Goal: Find specific page/section: Find specific page/section

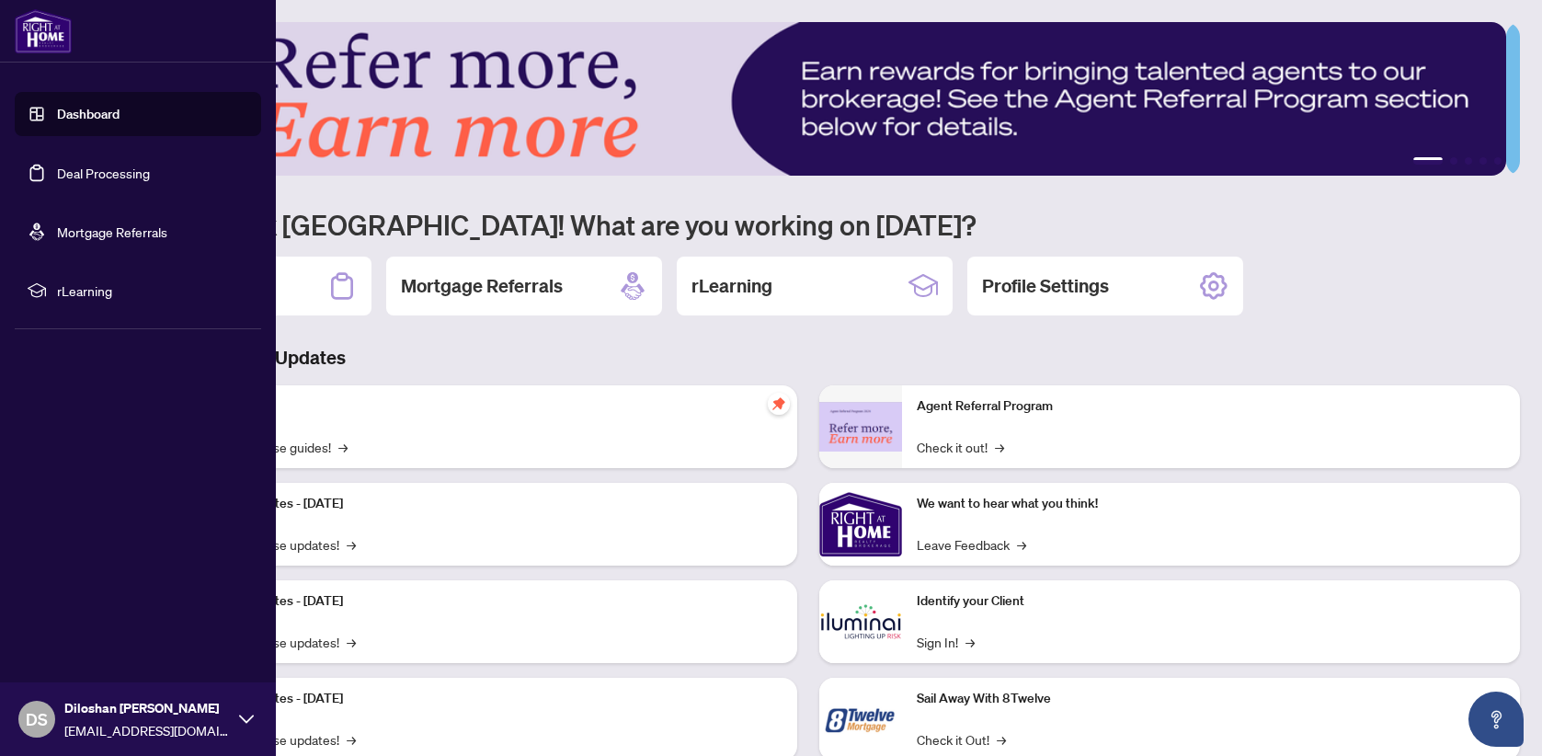
click at [101, 177] on link "Deal Processing" at bounding box center [103, 173] width 93 height 17
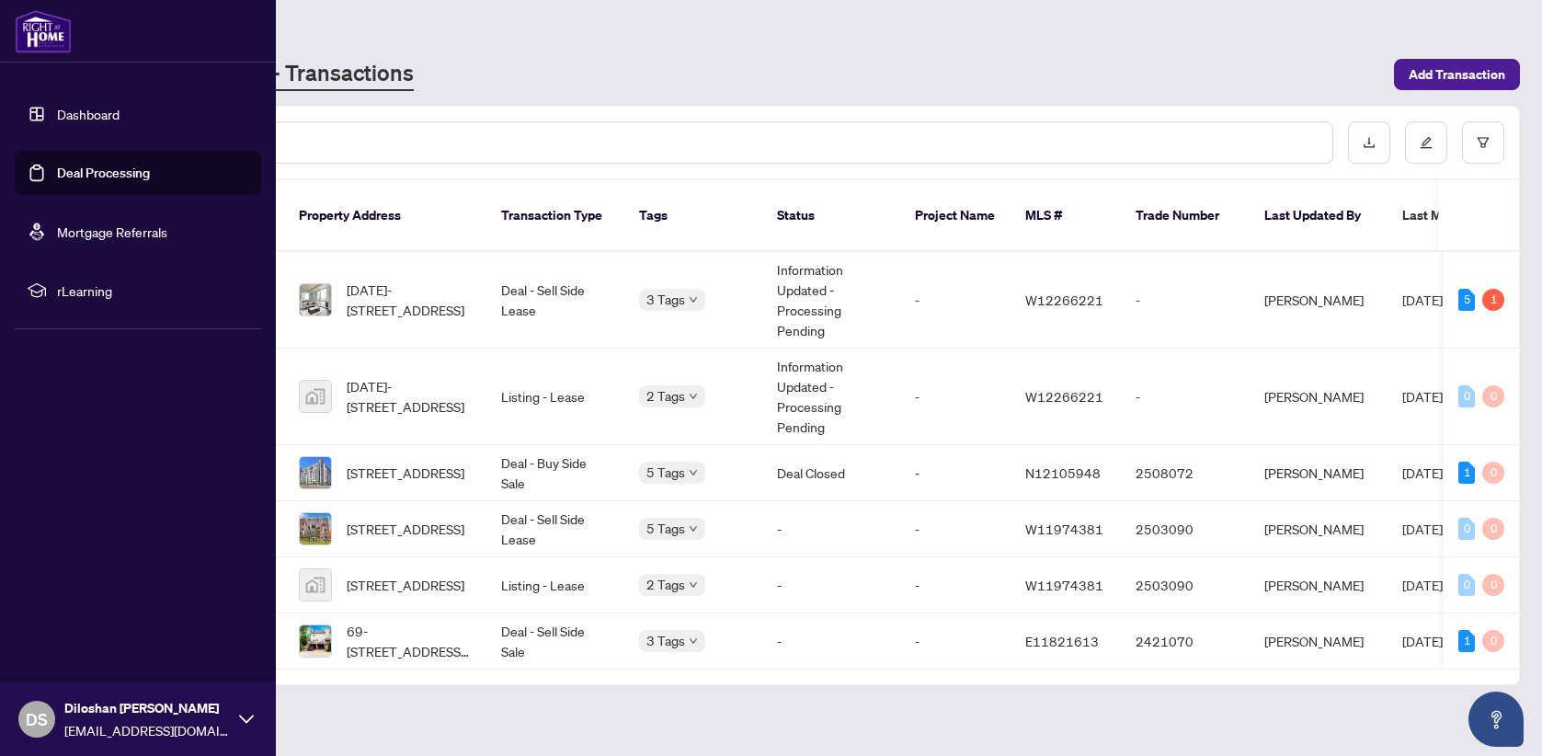
click at [97, 116] on link "Dashboard" at bounding box center [88, 114] width 63 height 17
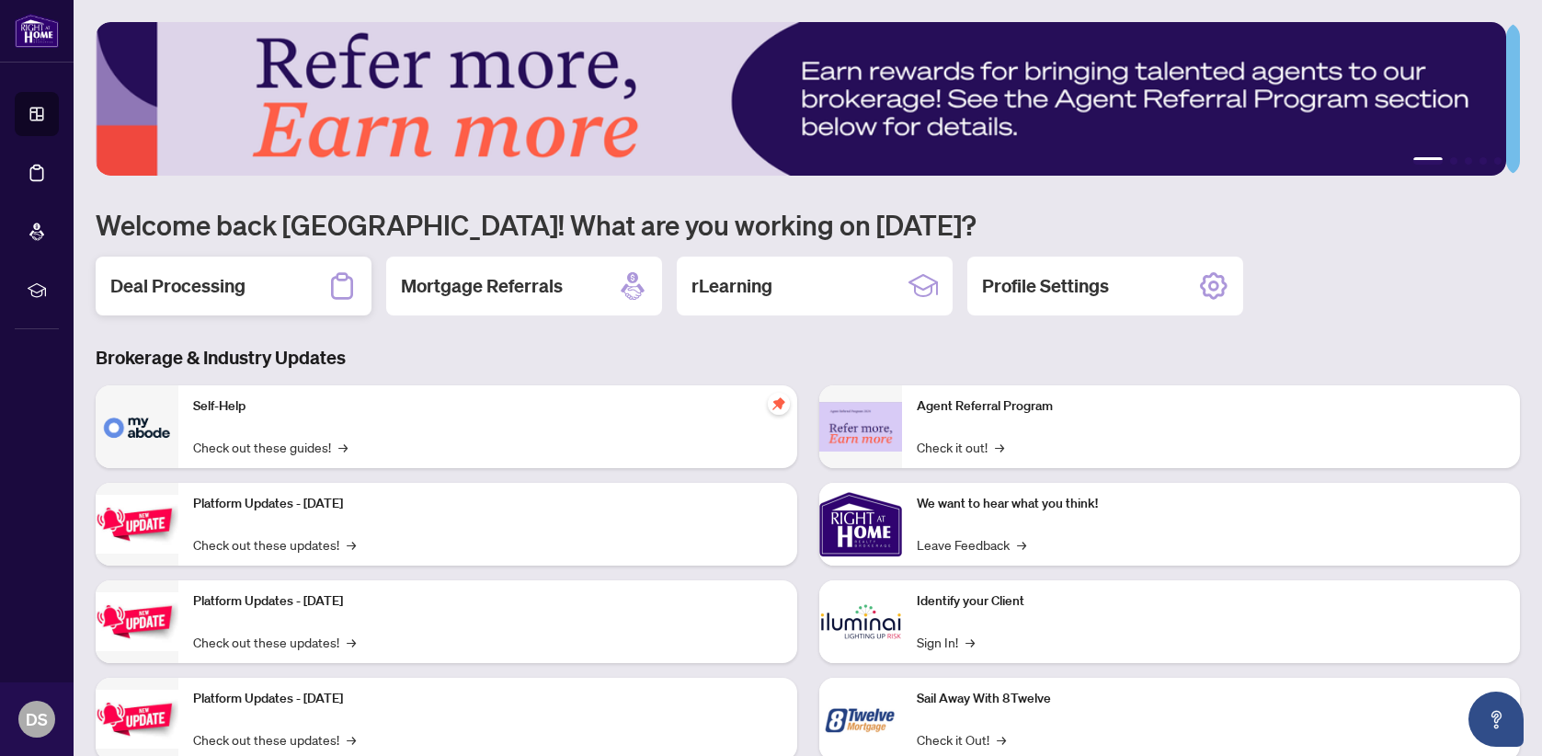
click at [250, 288] on div "Deal Processing" at bounding box center [234, 286] width 276 height 59
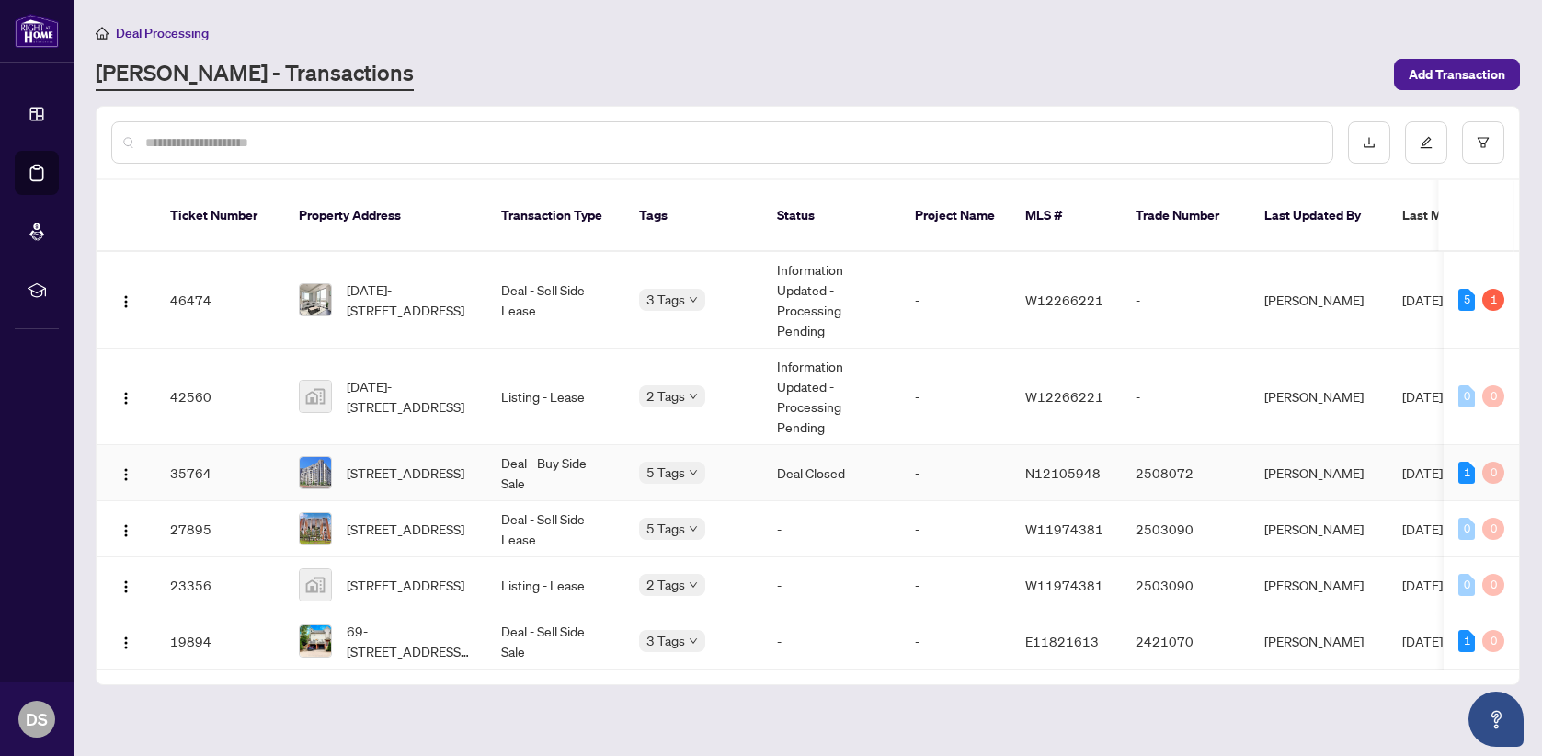
click at [798, 451] on td "Deal Closed" at bounding box center [831, 473] width 138 height 56
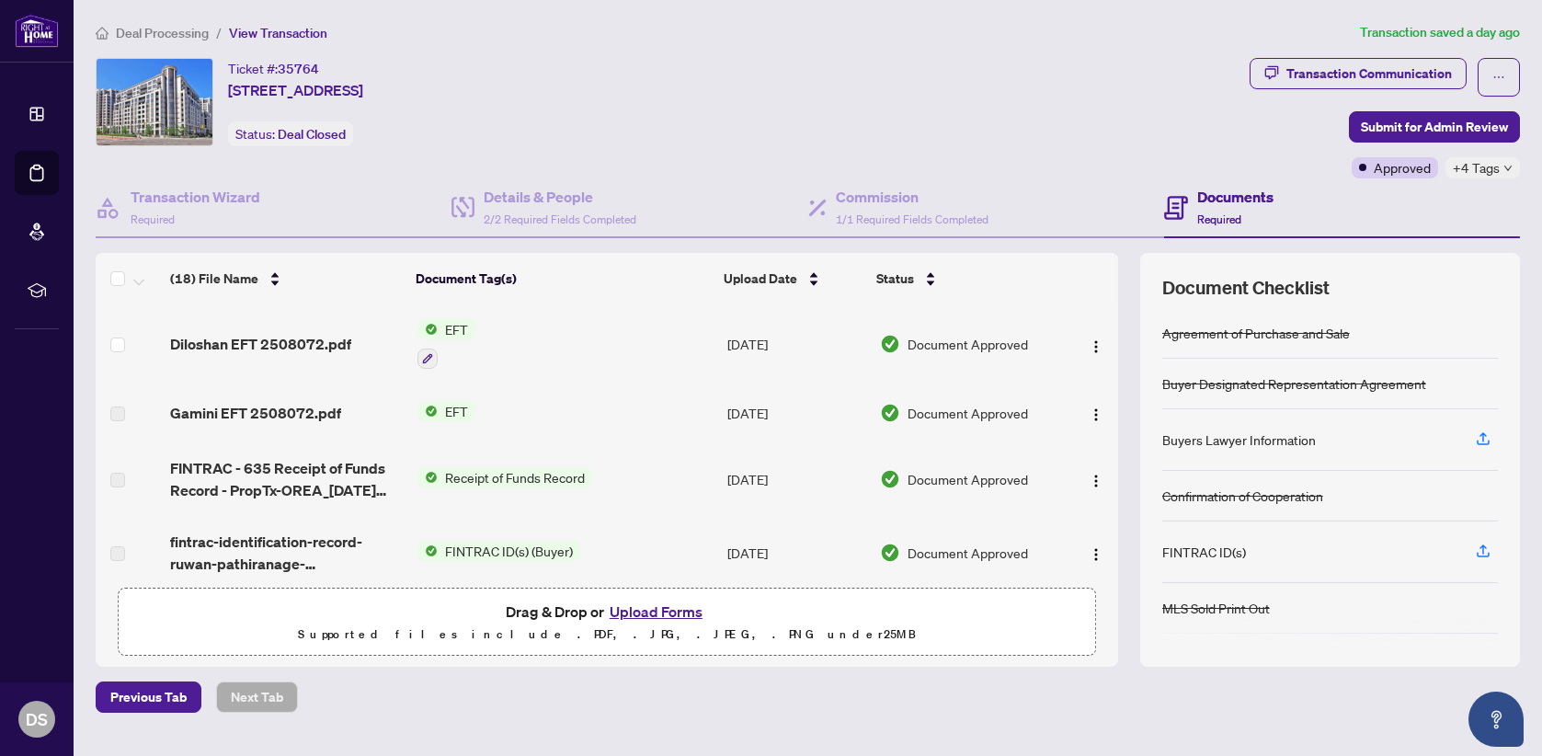
click at [454, 324] on span "EFT" at bounding box center [457, 329] width 38 height 20
click at [466, 422] on span "EFT" at bounding box center [441, 418] width 202 height 20
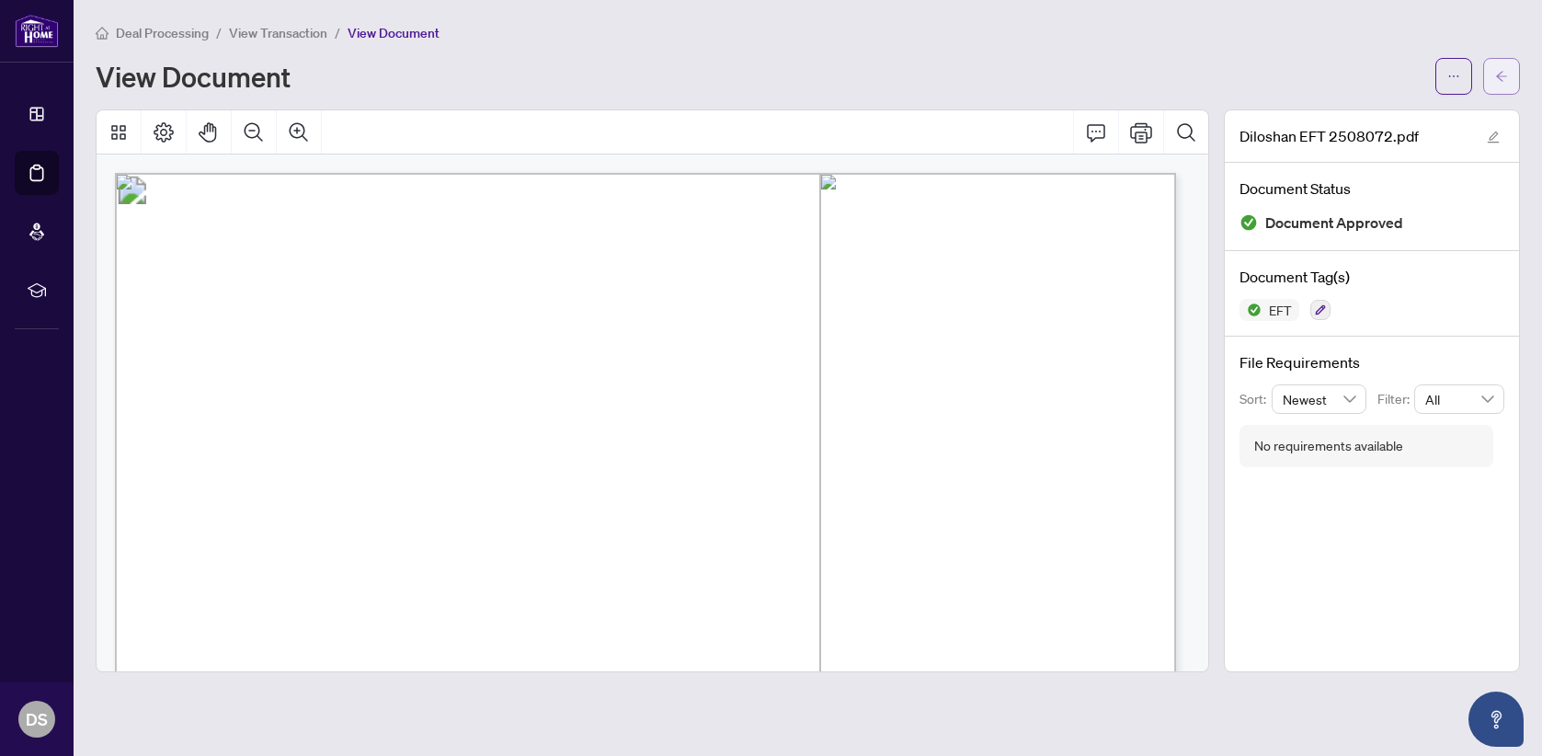
click at [1506, 82] on icon "arrow-left" at bounding box center [1501, 76] width 13 height 13
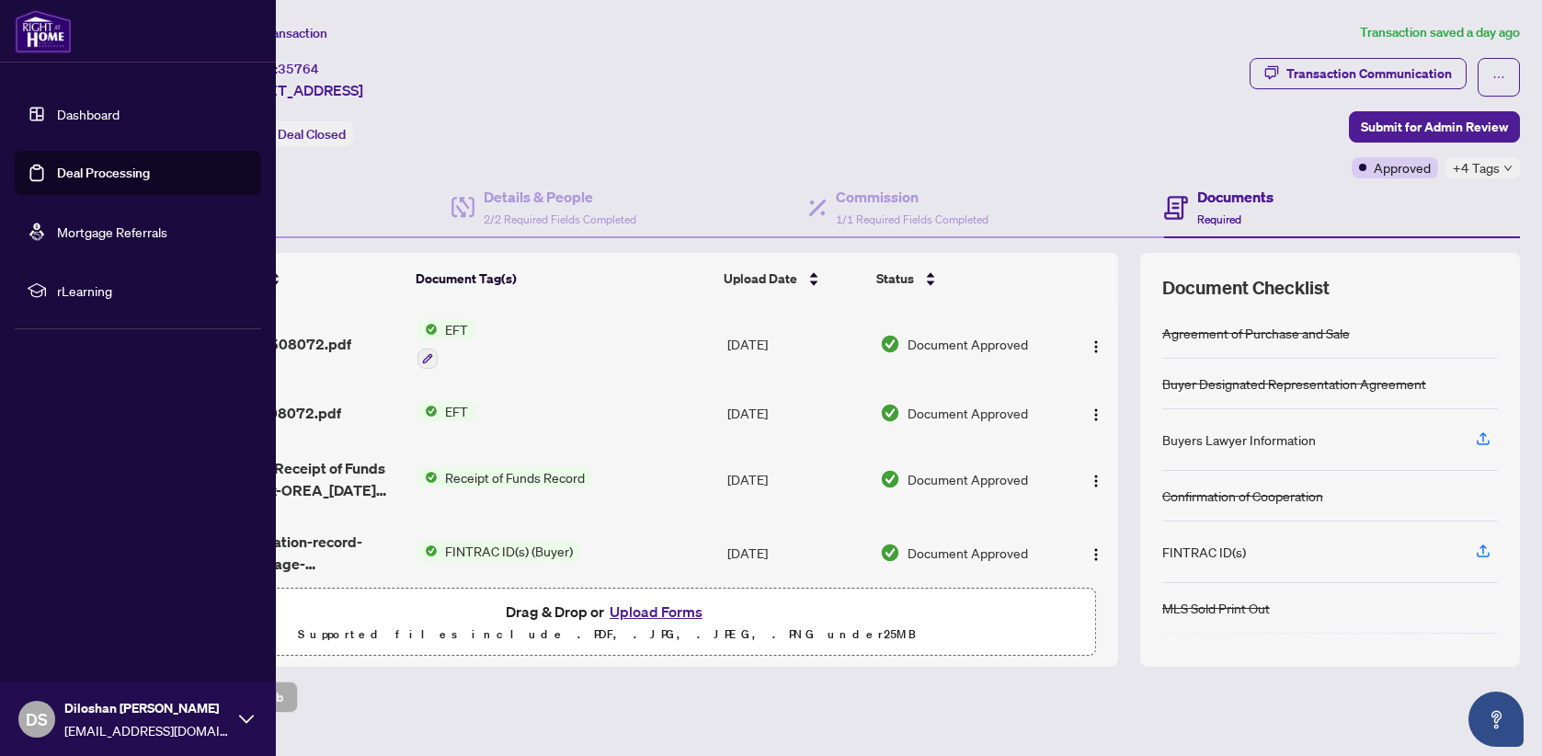
click at [78, 118] on link "Dashboard" at bounding box center [88, 114] width 63 height 17
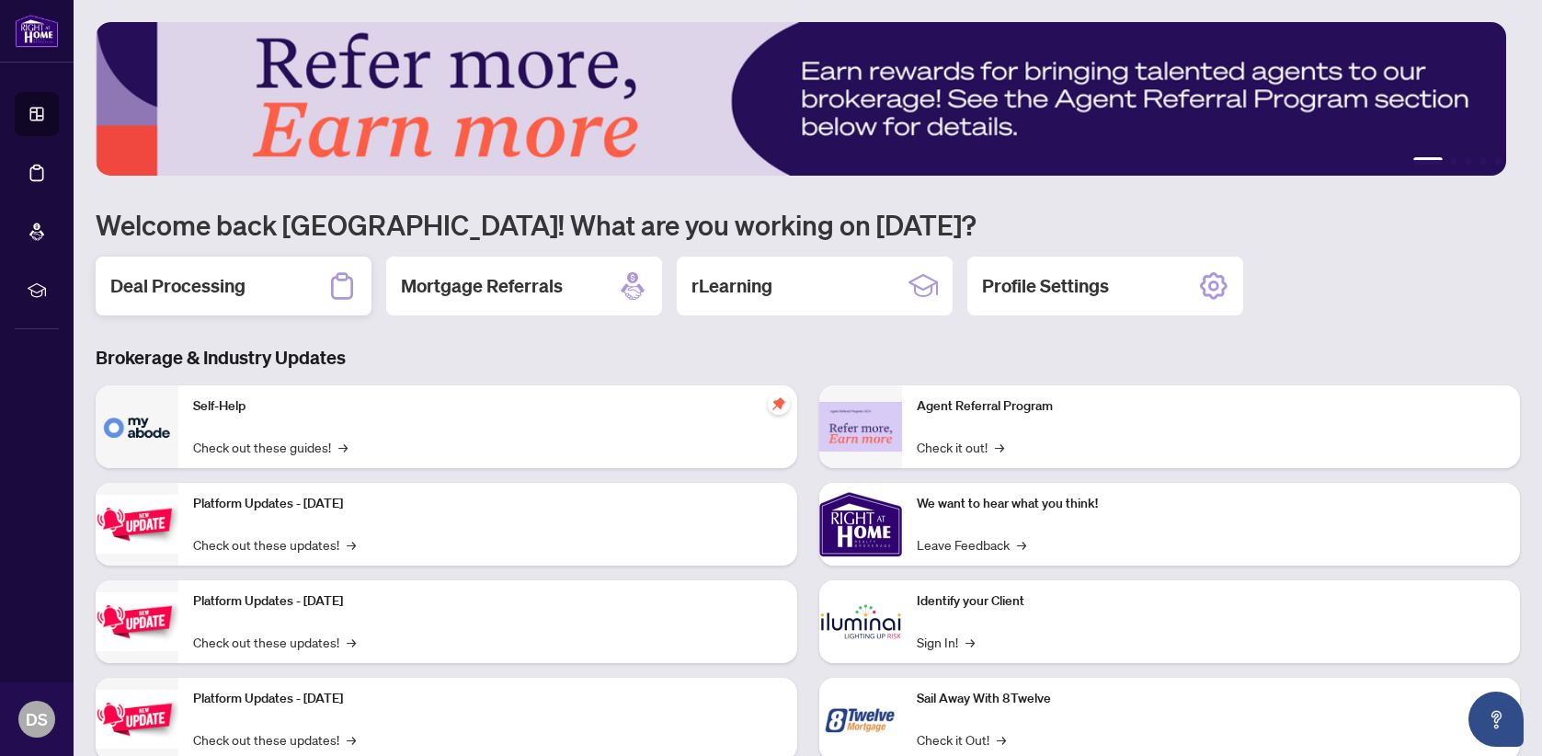
click at [288, 291] on div "Deal Processing" at bounding box center [234, 286] width 276 height 59
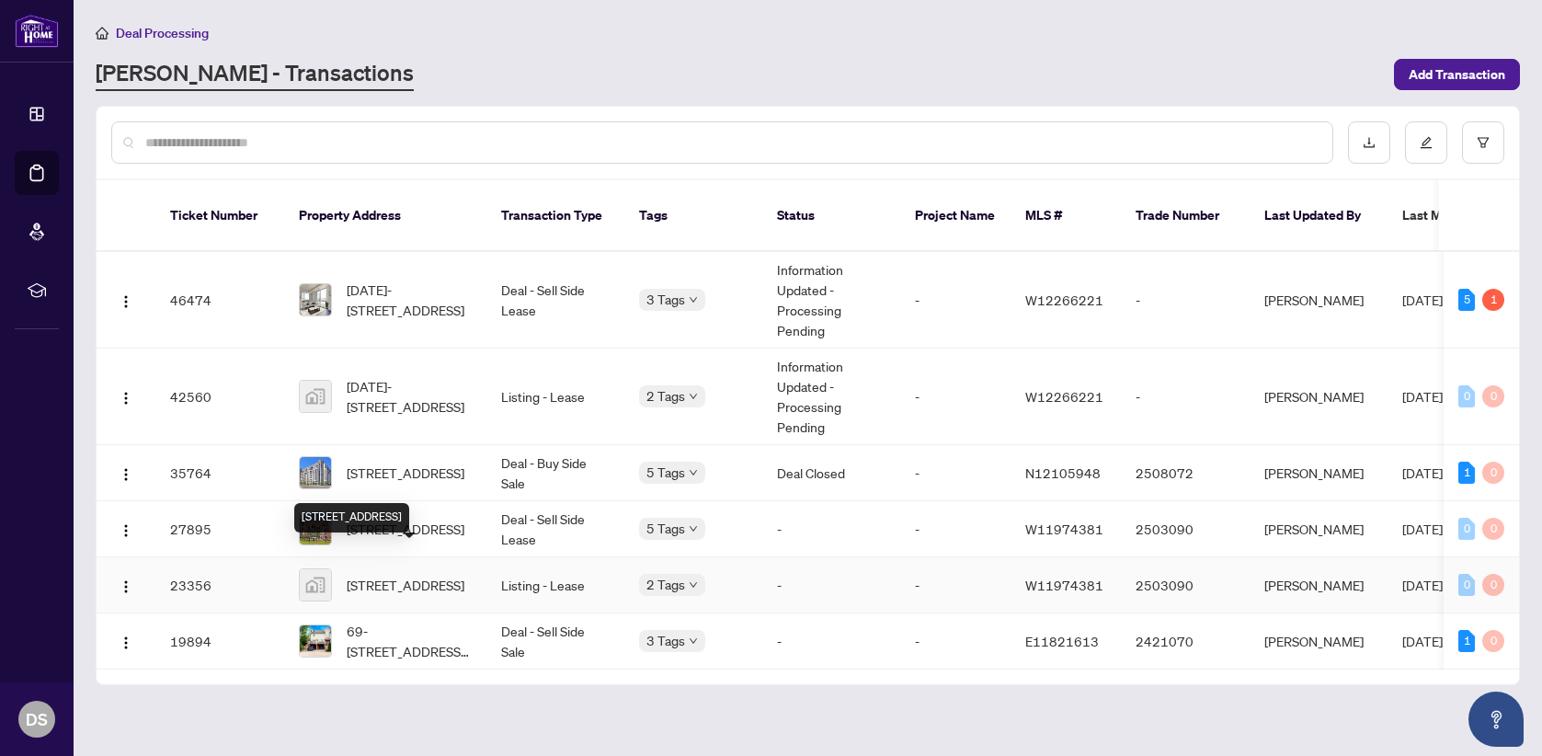
scroll to position [3, 0]
click at [451, 280] on span "[DATE]-[STREET_ADDRESS]" at bounding box center [409, 300] width 125 height 40
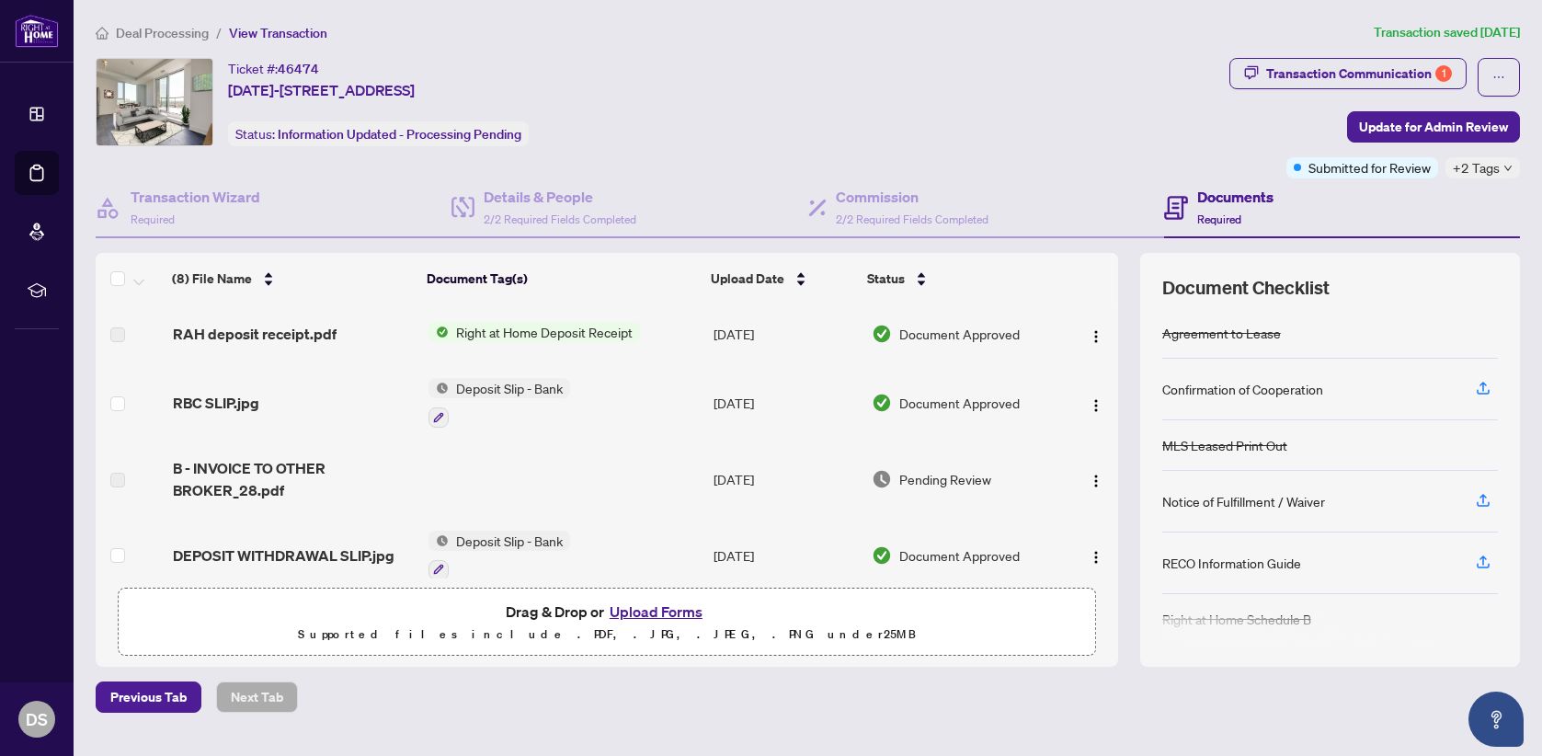
click at [591, 326] on span "Right at Home Deposit Receipt" at bounding box center [544, 332] width 191 height 20
click at [584, 389] on span "Right at Home Deposit Receipt" at bounding box center [537, 393] width 191 height 20
click at [550, 392] on span "Right at Home Deposit Receipt" at bounding box center [537, 393] width 191 height 20
click at [741, 112] on div "Ticket #: 46474 [DATE][STREET_ADDRESS] Status: Information Updated - Processing…" at bounding box center [659, 102] width 1126 height 88
click at [518, 387] on span "Deposit Slip - Bank" at bounding box center [509, 388] width 121 height 20
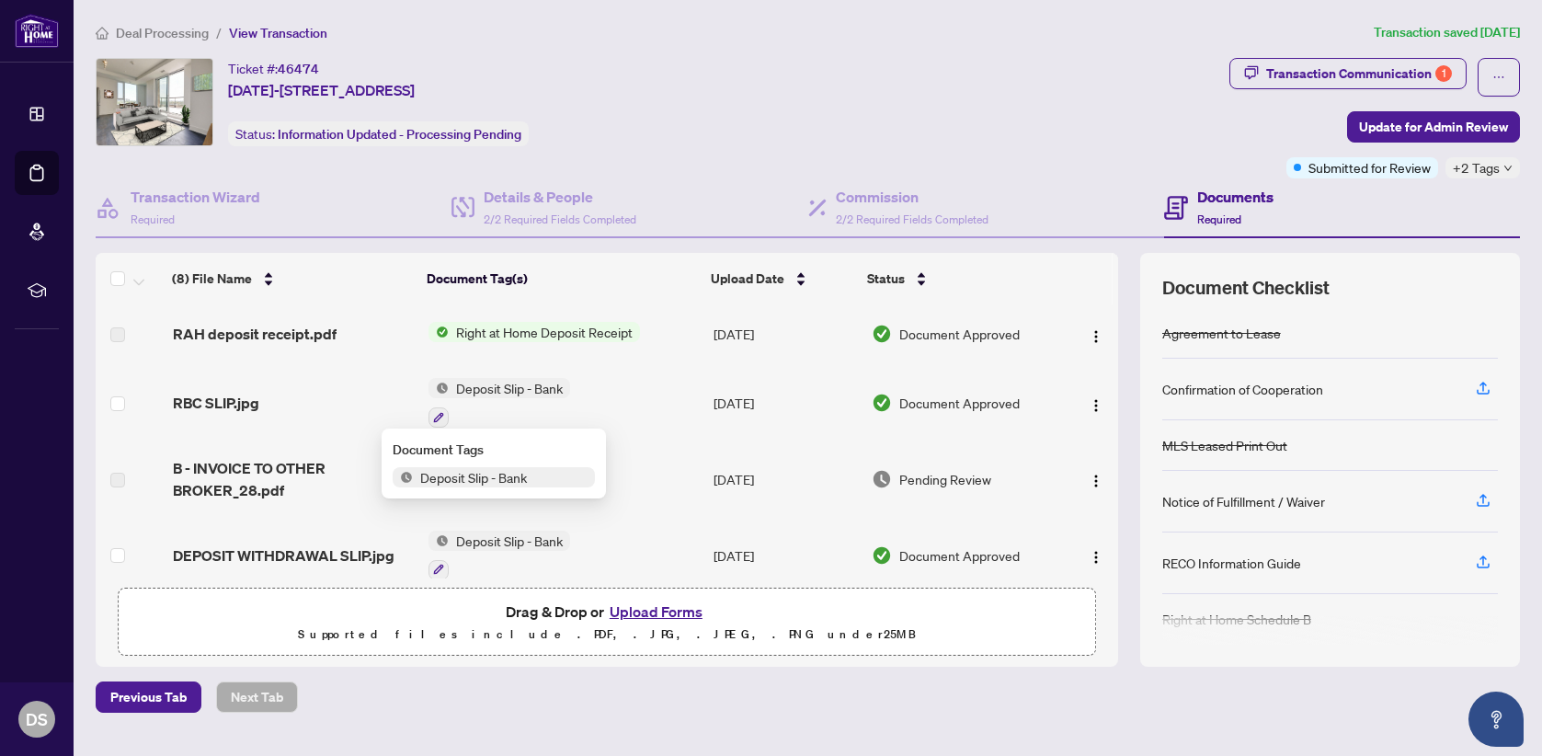
click at [507, 473] on span "Deposit Slip - Bank" at bounding box center [473, 477] width 121 height 20
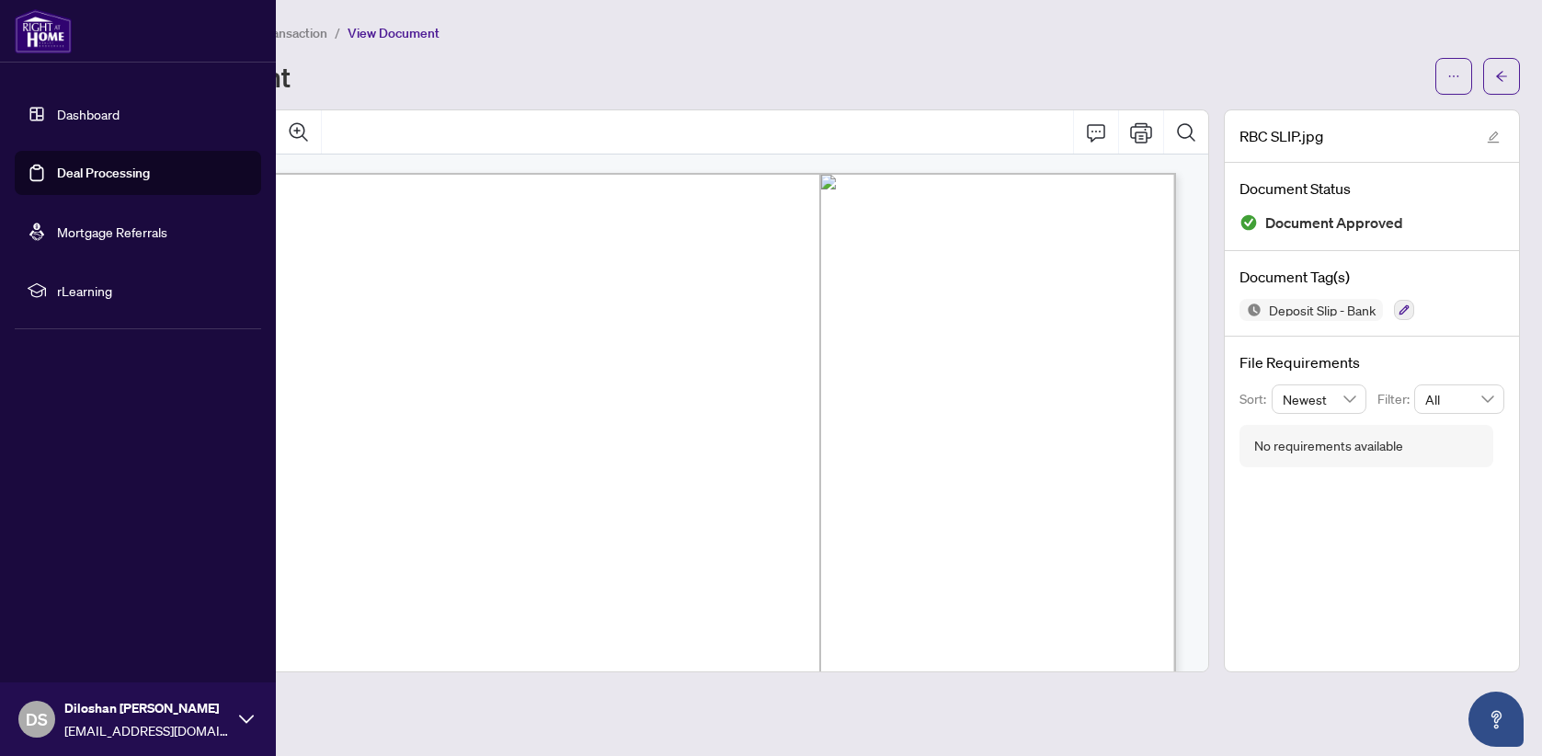
click at [89, 119] on link "Dashboard" at bounding box center [88, 114] width 63 height 17
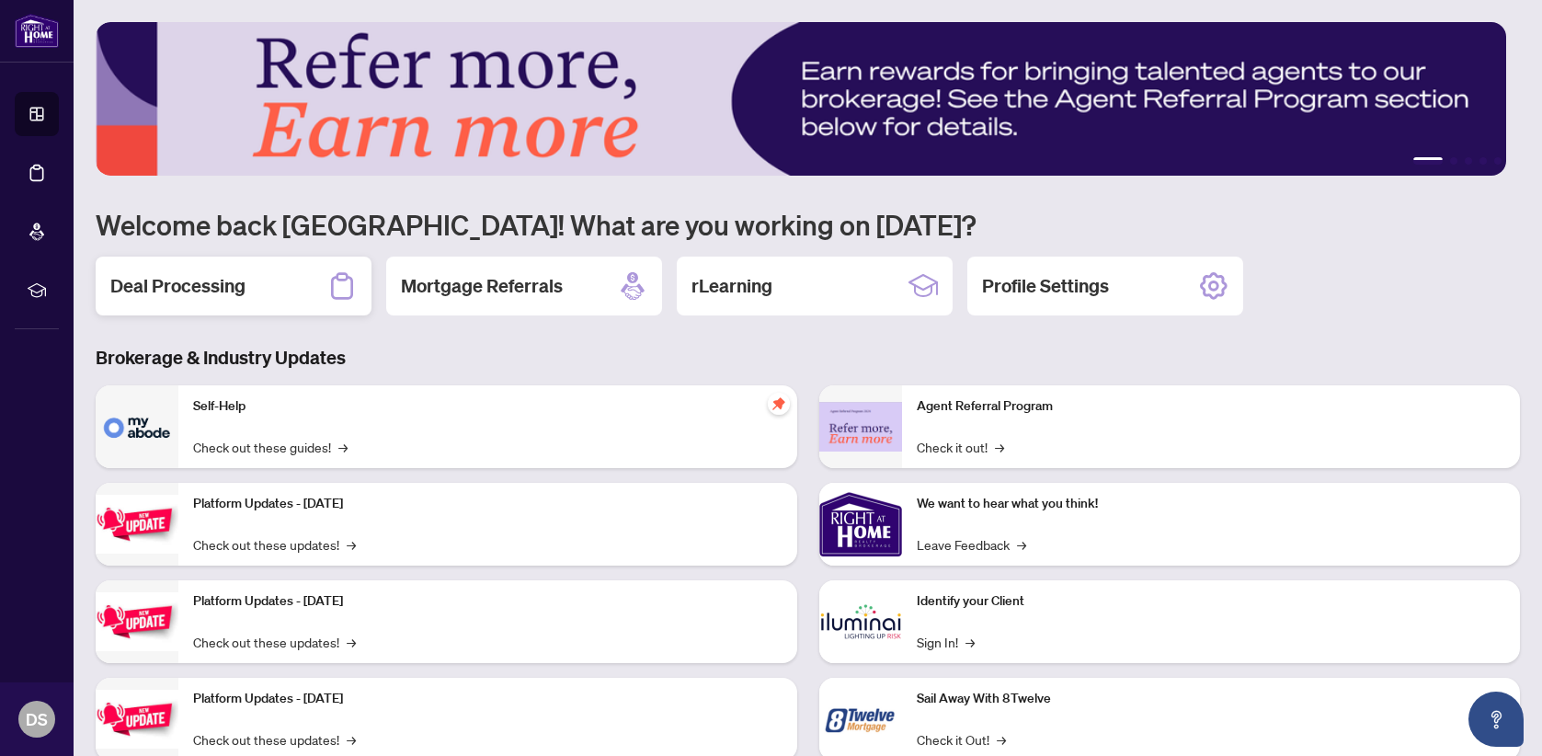
click at [290, 303] on div "Deal Processing" at bounding box center [234, 286] width 276 height 59
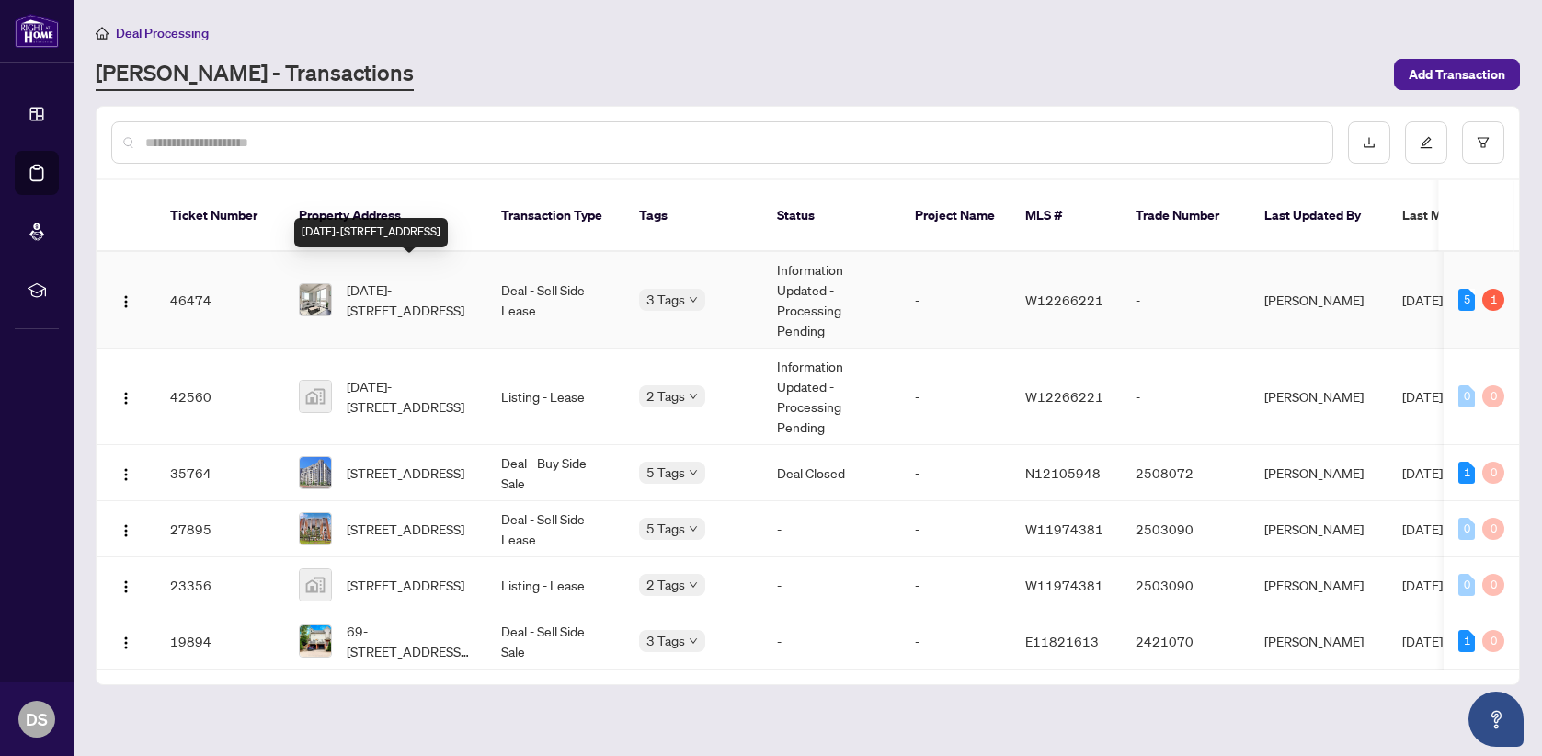
click at [417, 280] on span "[DATE]-[STREET_ADDRESS]" at bounding box center [409, 300] width 125 height 40
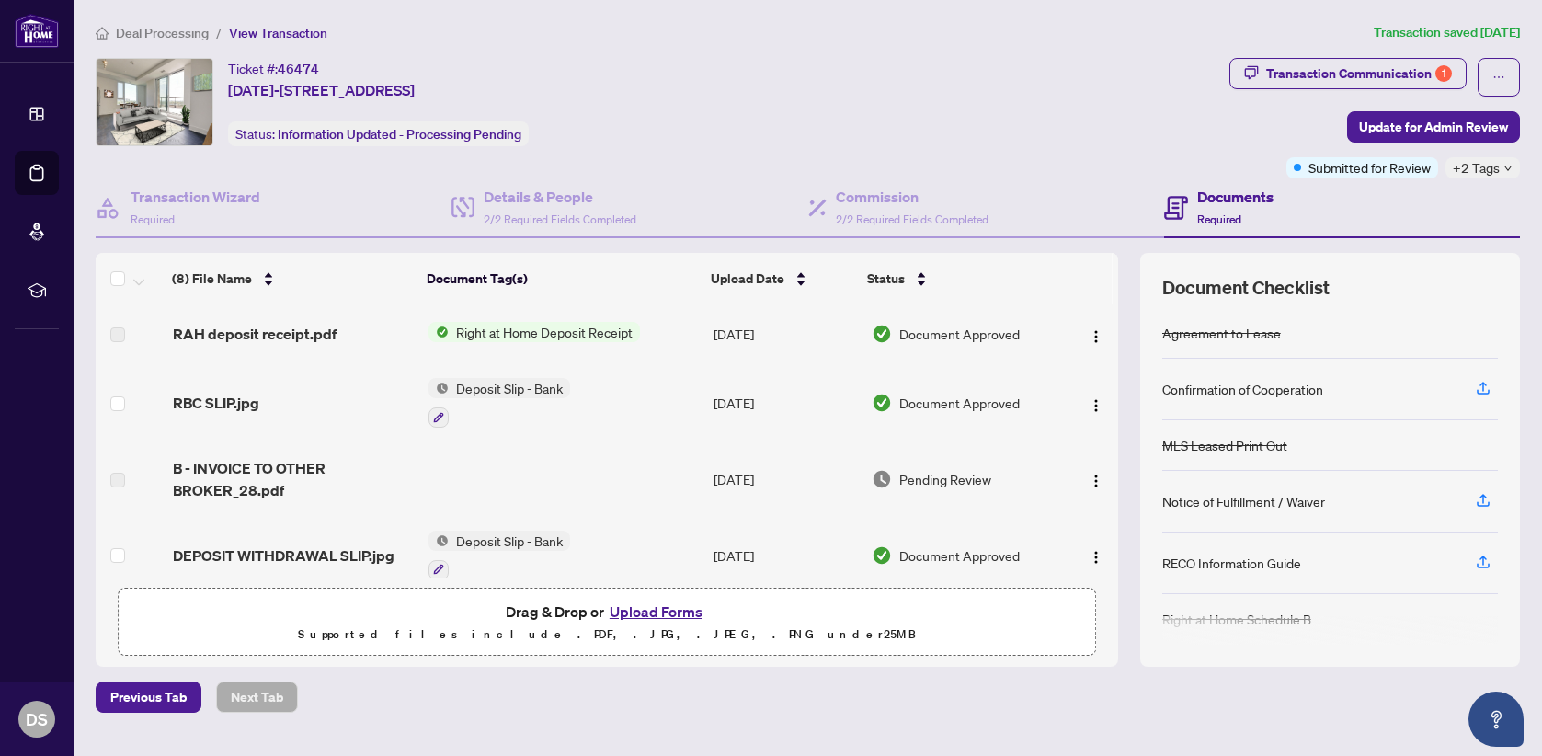
click at [600, 328] on span "Right at Home Deposit Receipt" at bounding box center [544, 332] width 191 height 20
click at [575, 390] on span "Right at Home Deposit Receipt" at bounding box center [537, 393] width 191 height 20
click at [653, 291] on th "Document Tag(s)" at bounding box center [561, 278] width 284 height 51
click at [1399, 75] on div "Transaction Communication 1" at bounding box center [1359, 73] width 186 height 29
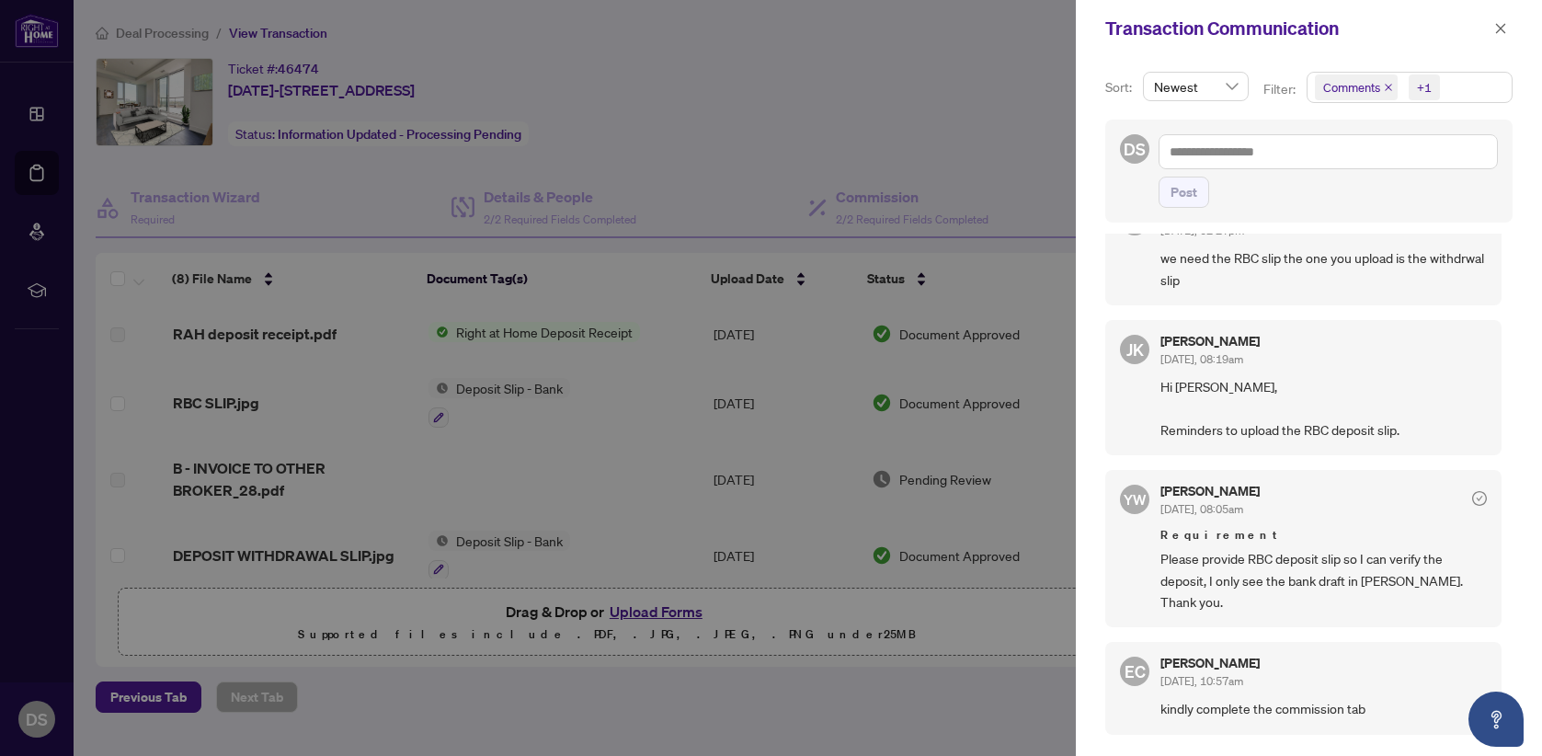
scroll to position [1320, 0]
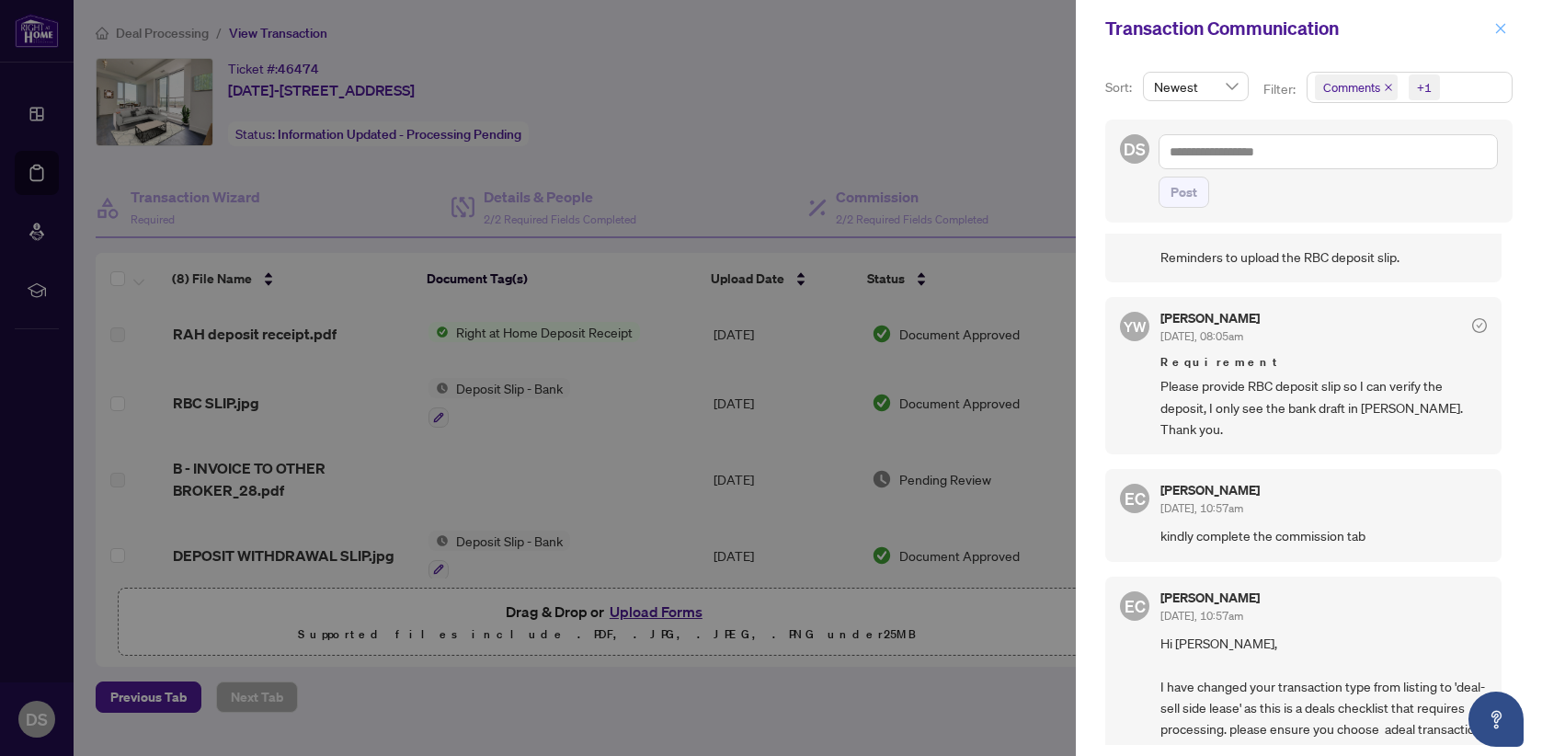
click at [1498, 33] on icon "close" at bounding box center [1500, 28] width 13 height 13
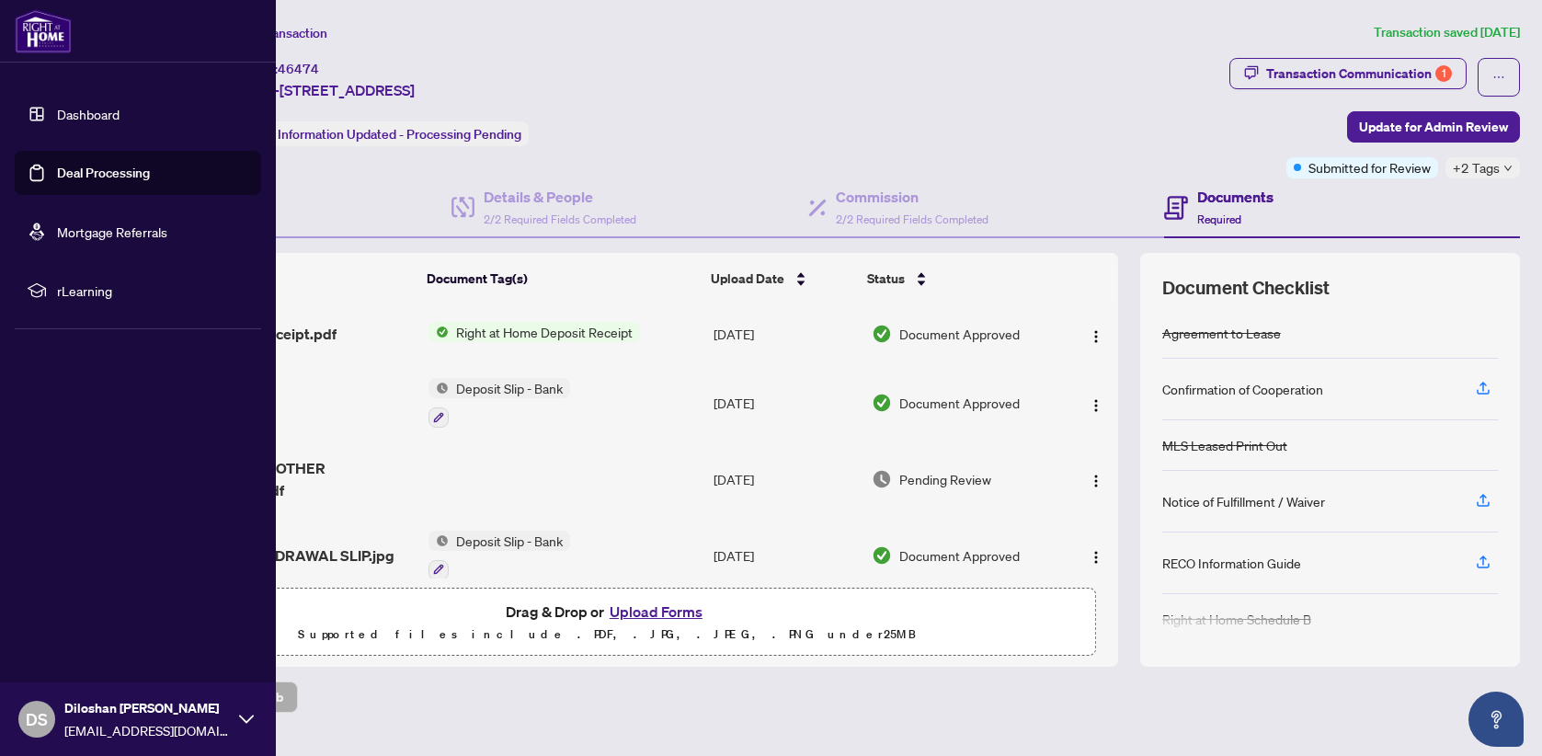
click at [95, 118] on link "Dashboard" at bounding box center [88, 114] width 63 height 17
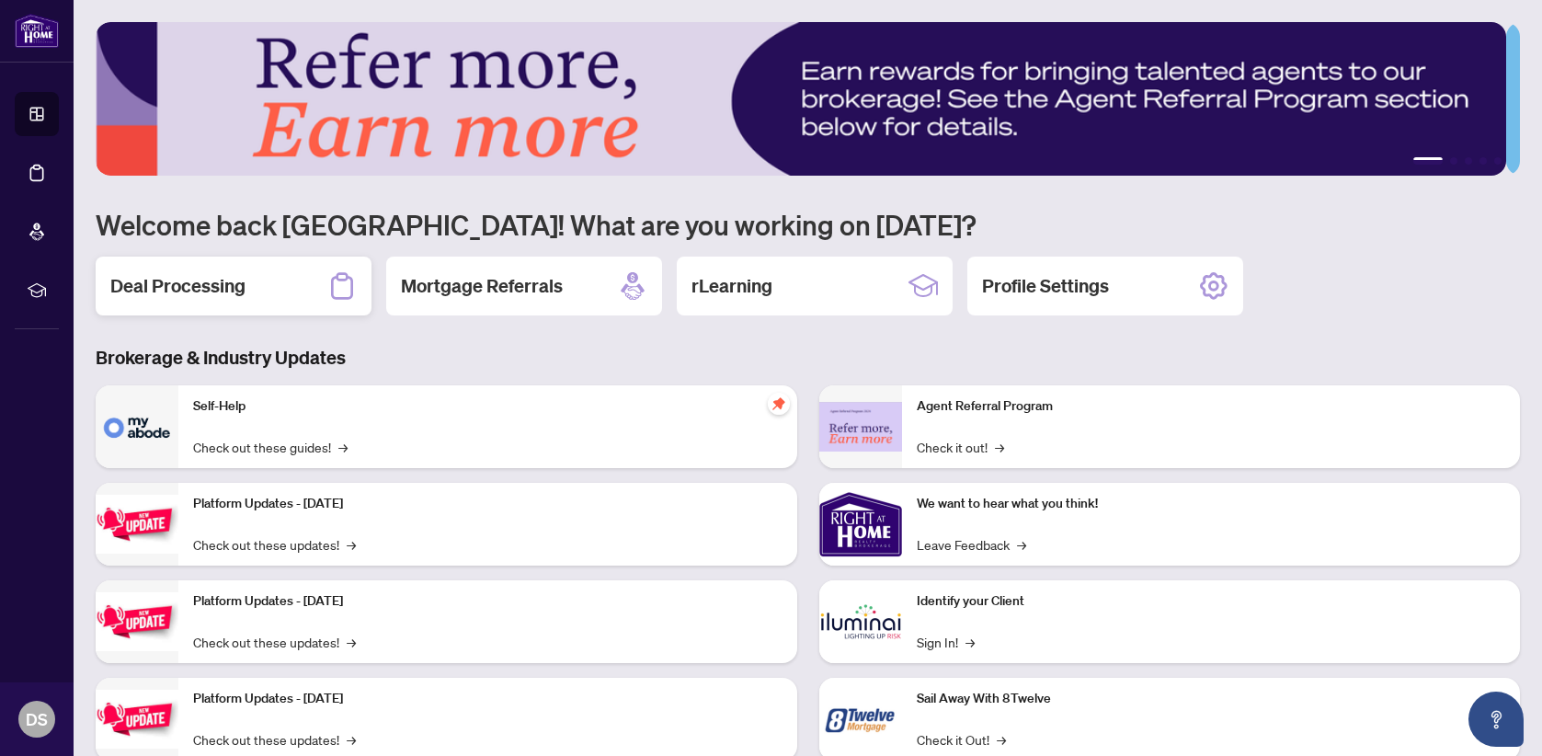
click at [203, 290] on h2 "Deal Processing" at bounding box center [177, 286] width 135 height 26
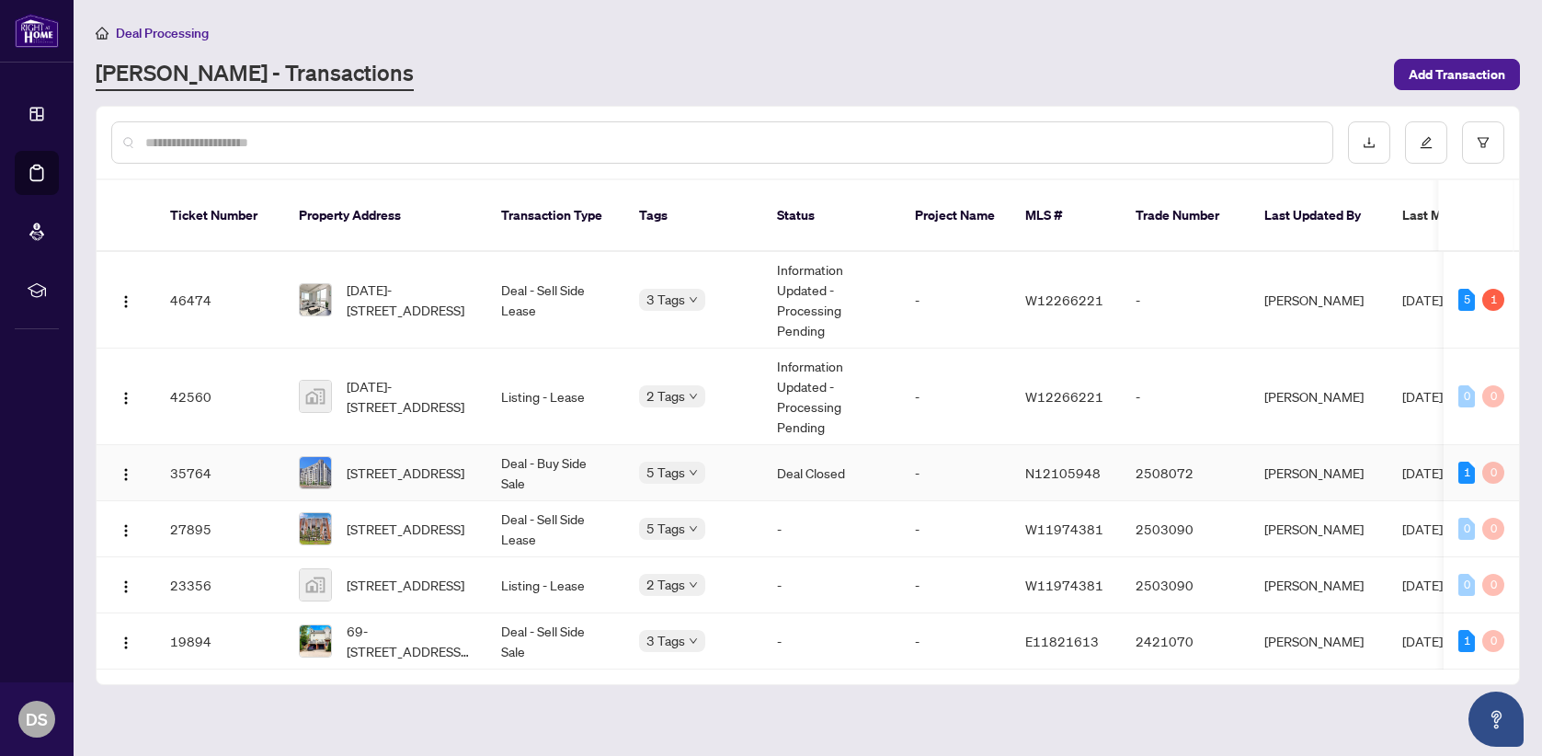
click at [422, 463] on span "[STREET_ADDRESS]" at bounding box center [406, 473] width 118 height 20
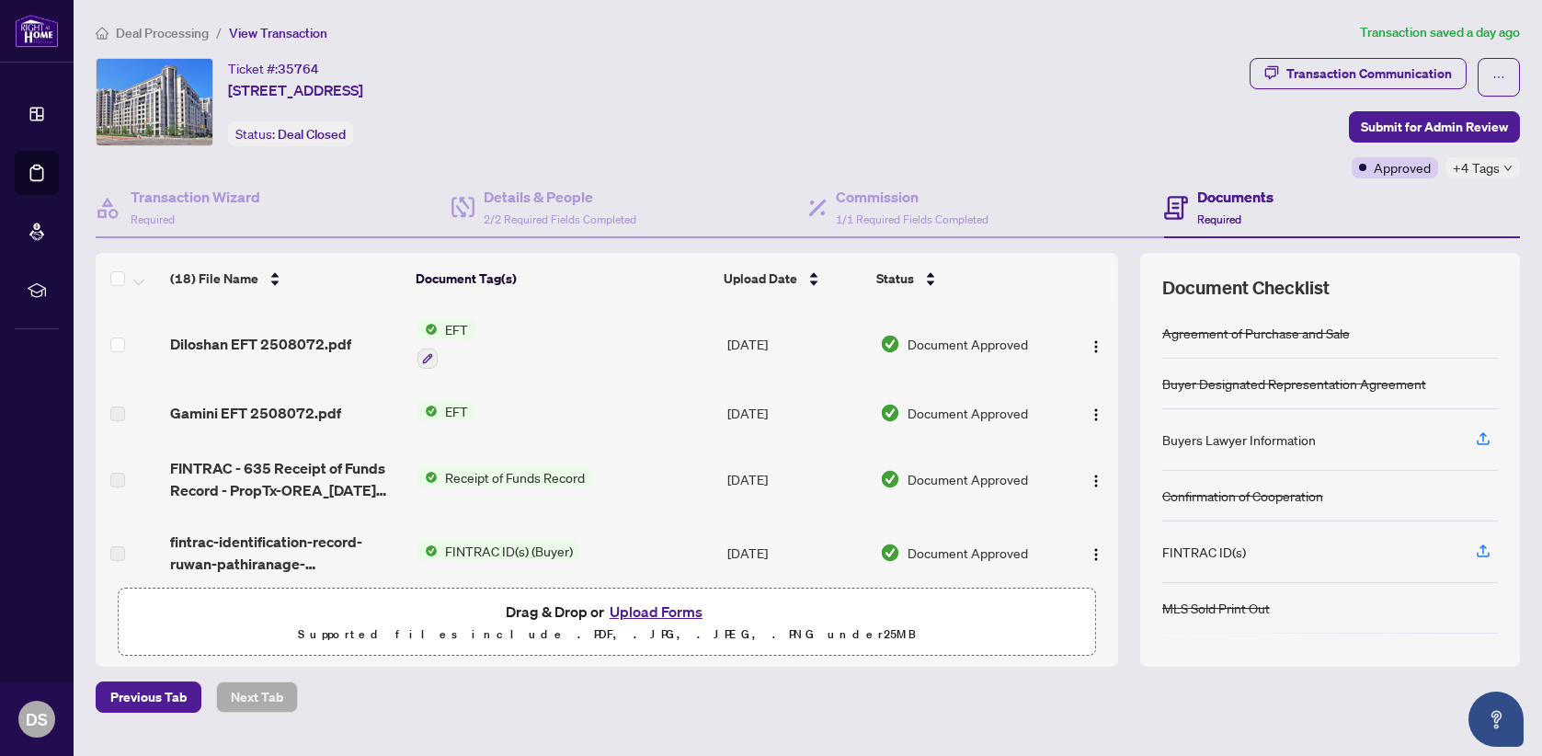
click at [451, 320] on span "EFT" at bounding box center [457, 329] width 38 height 20
click at [484, 414] on span "EFT" at bounding box center [441, 418] width 202 height 20
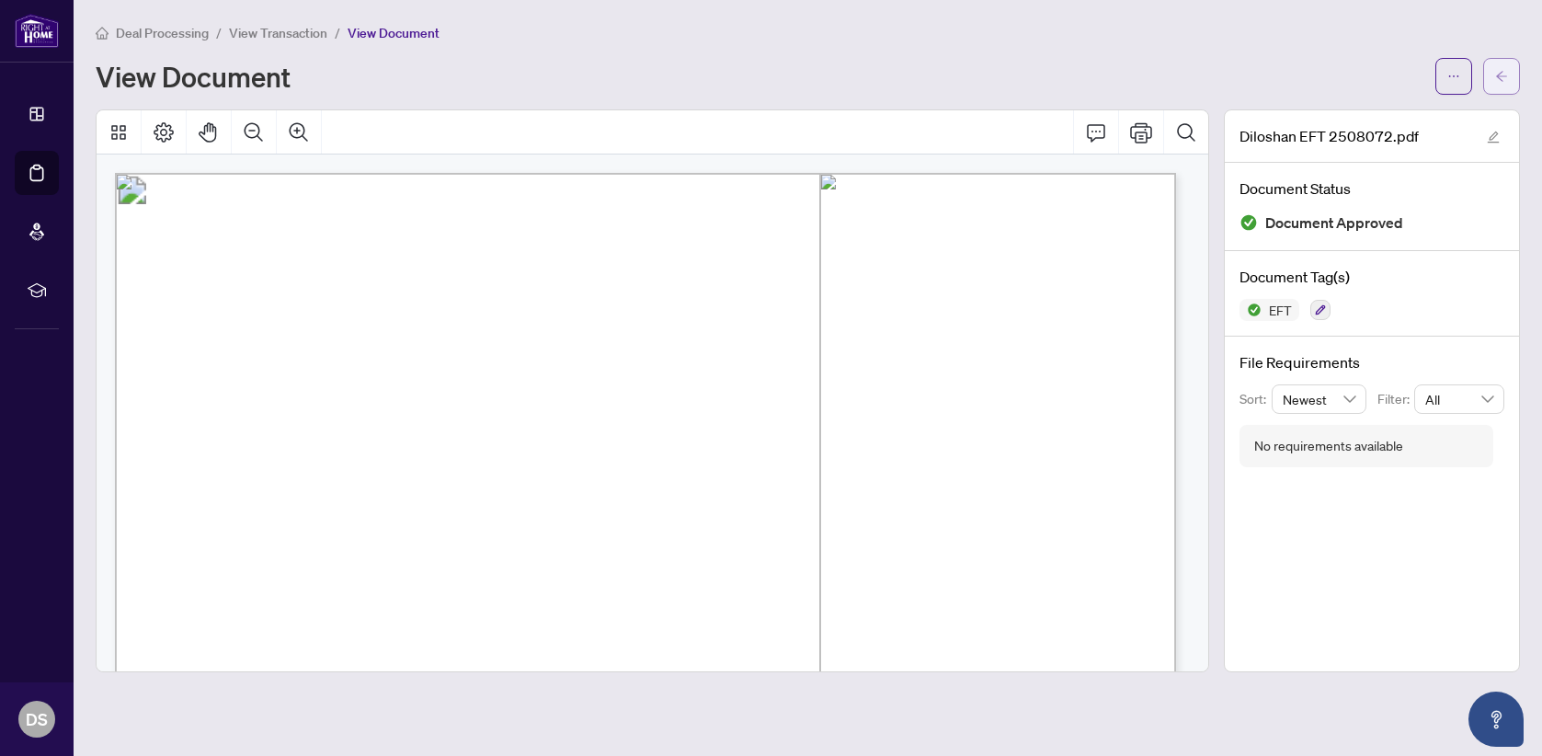
click at [1506, 70] on icon "arrow-left" at bounding box center [1501, 76] width 13 height 13
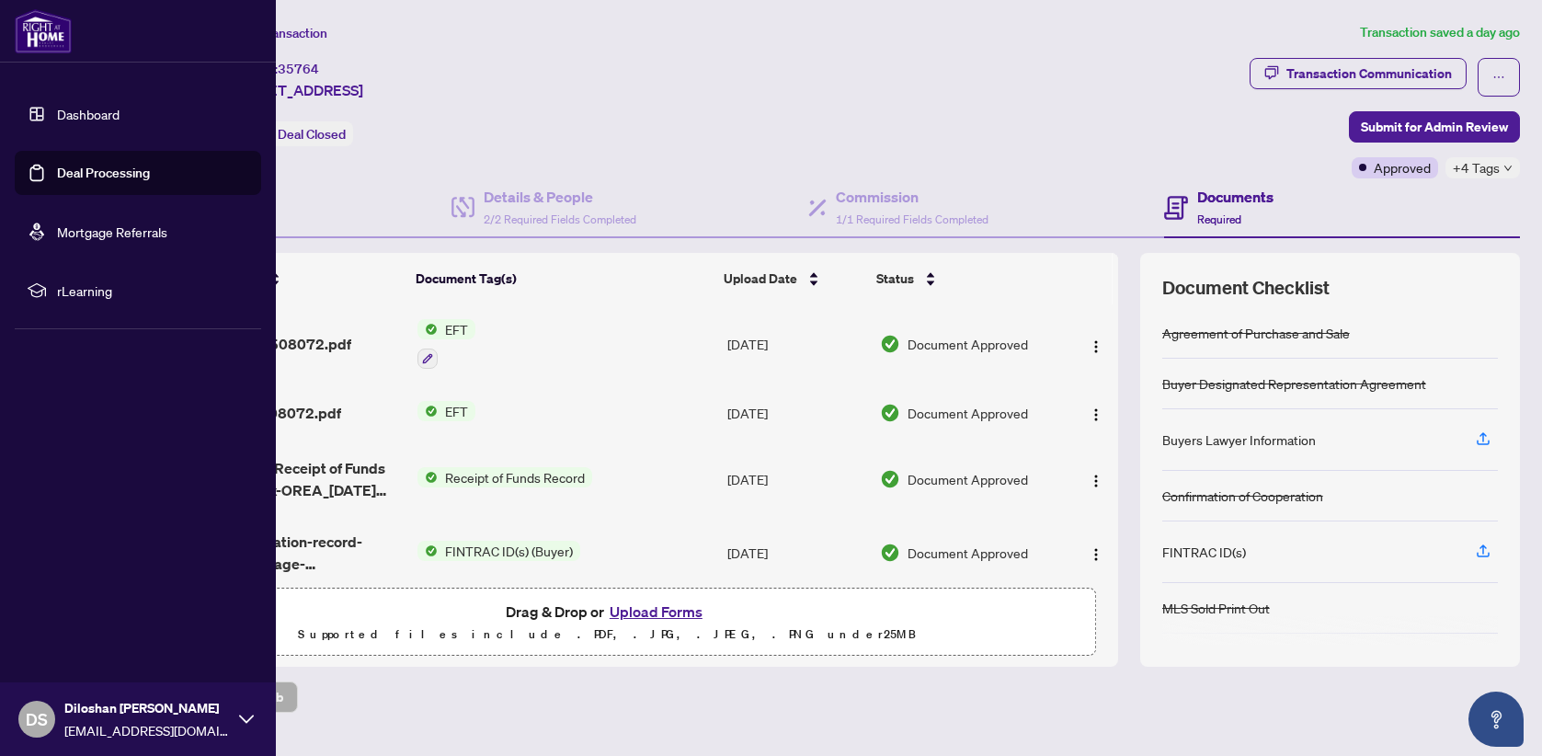
click at [95, 112] on link "Dashboard" at bounding box center [88, 114] width 63 height 17
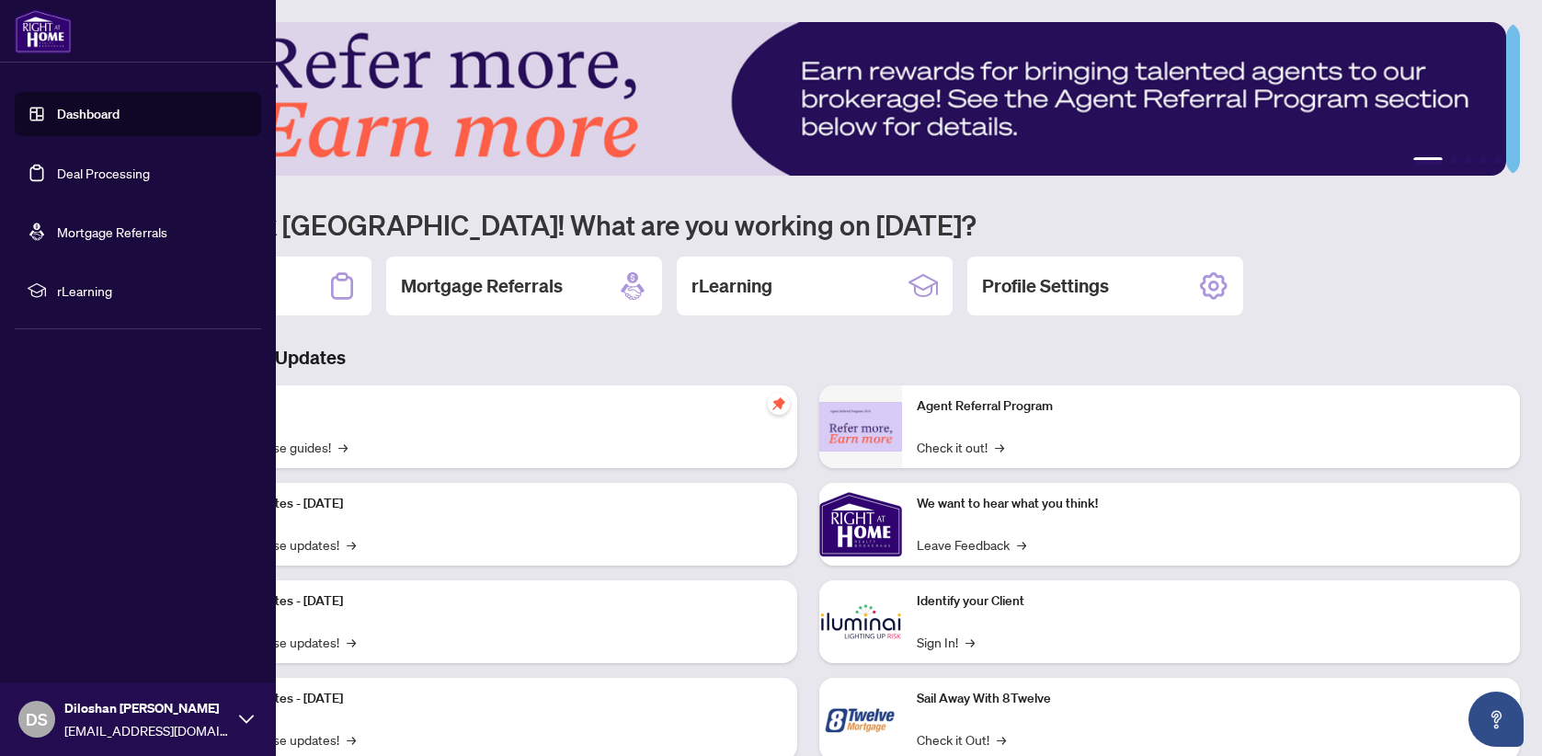
click at [247, 722] on icon at bounding box center [246, 718] width 15 height 8
click at [74, 608] on span "Logout" at bounding box center [73, 609] width 41 height 29
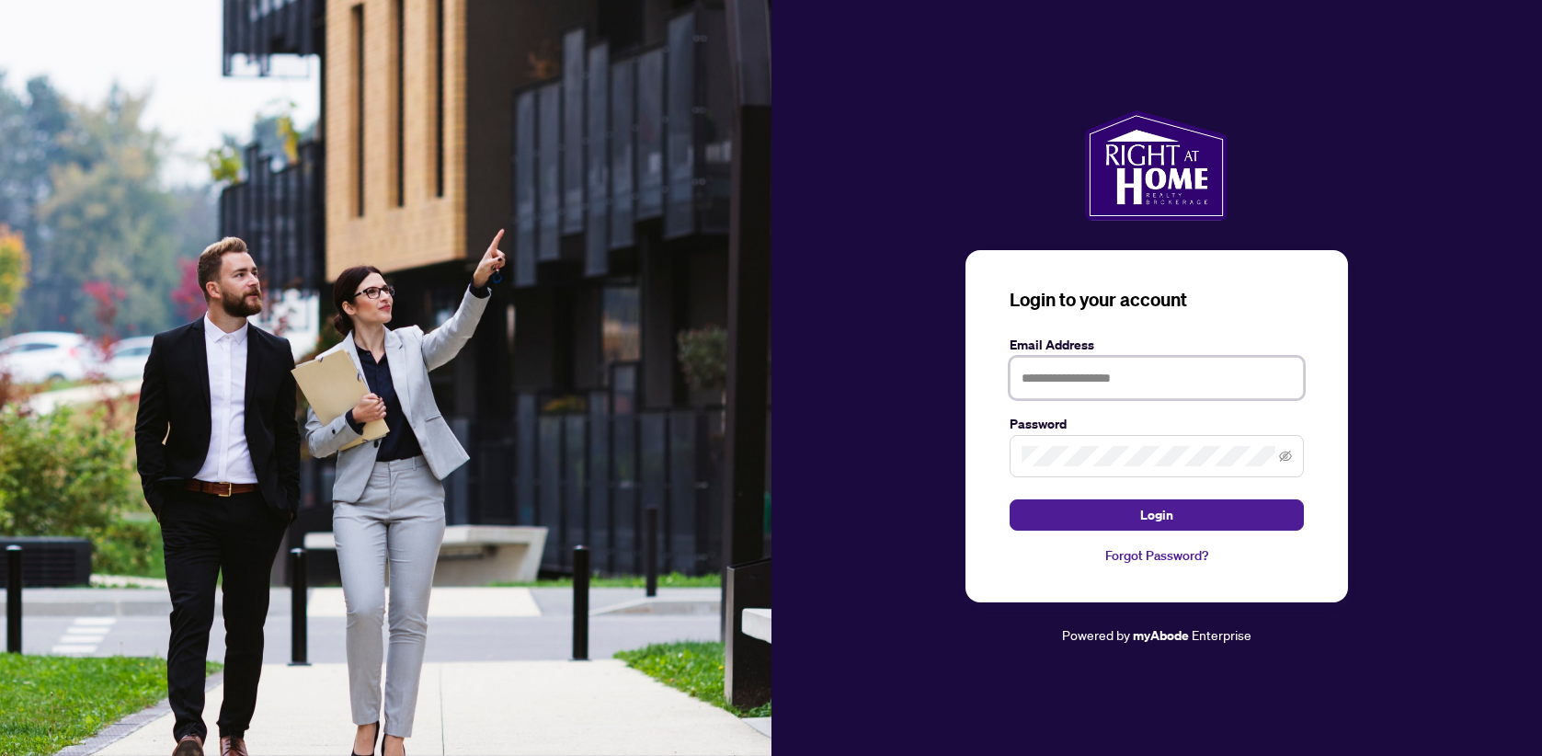
type input "**********"
